Goal: Transaction & Acquisition: Book appointment/travel/reservation

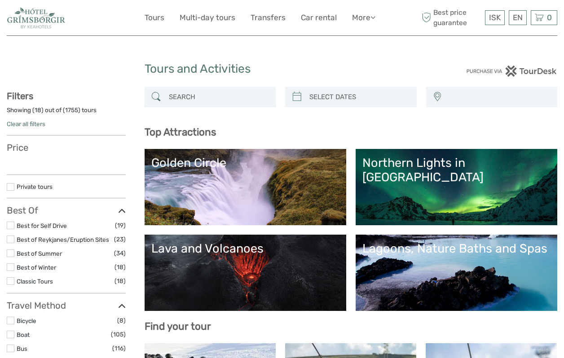
select select
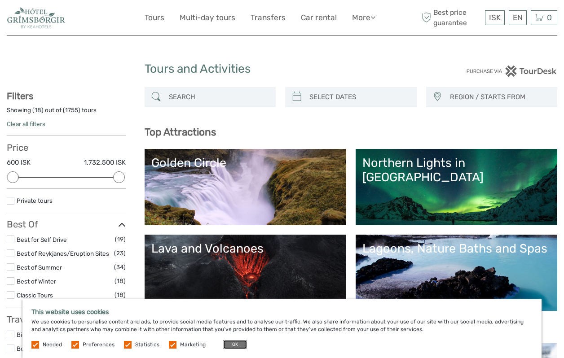
click at [239, 345] on button "OK" at bounding box center [235, 344] width 24 height 9
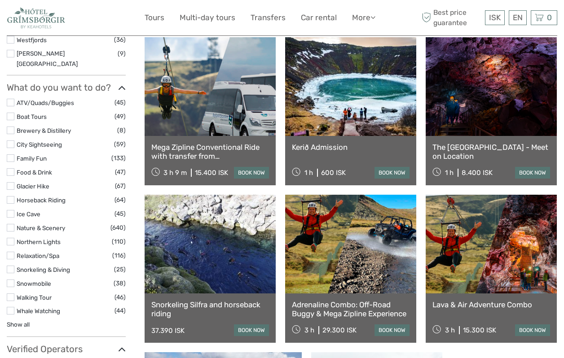
scroll to position [771, 0]
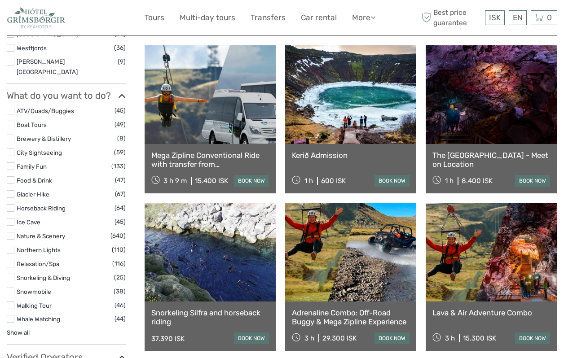
click at [327, 322] on link "Adrenaline Combo: Off-Road Buggy & Mega Zipline Experience" at bounding box center [351, 318] width 118 height 18
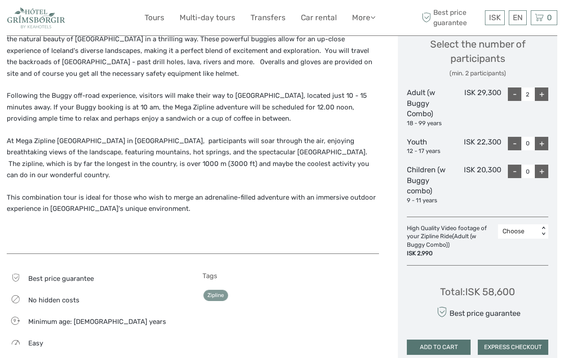
scroll to position [415, 0]
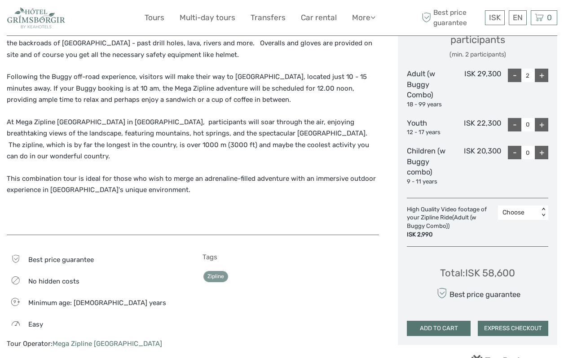
click at [48, 305] on div "Best price guarantee No hidden costs 9 Minimum age: 9 years Easy Tour Operator:…" at bounding box center [95, 305] width 177 height 105
click at [80, 340] on link "Mega Zipline [GEOGRAPHIC_DATA]" at bounding box center [108, 344] width 110 height 8
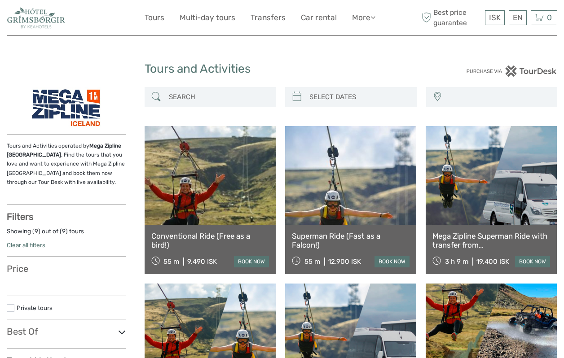
select select
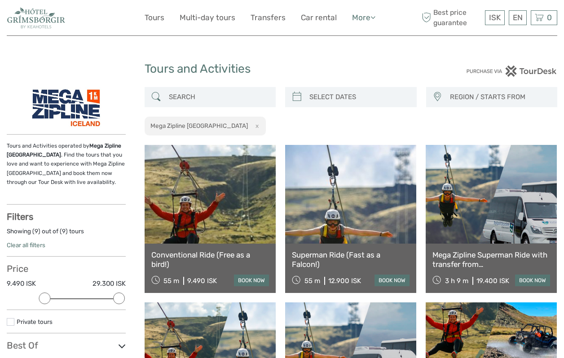
click at [372, 18] on icon at bounding box center [373, 17] width 5 height 8
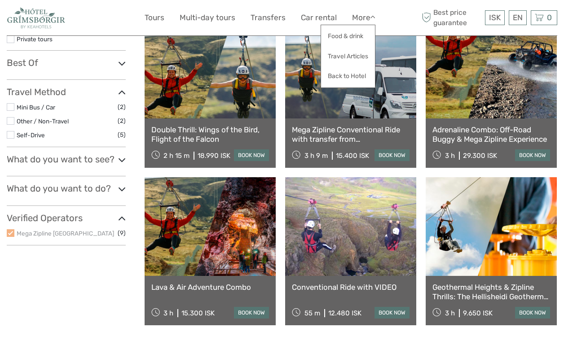
scroll to position [273, 0]
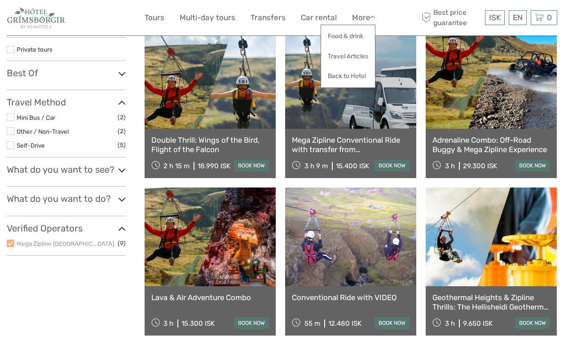
click at [491, 145] on link "Adrenaline Combo: Off-Road Buggy & Mega Zipline Experience" at bounding box center [492, 145] width 118 height 18
